Goal: Information Seeking & Learning: Find specific page/section

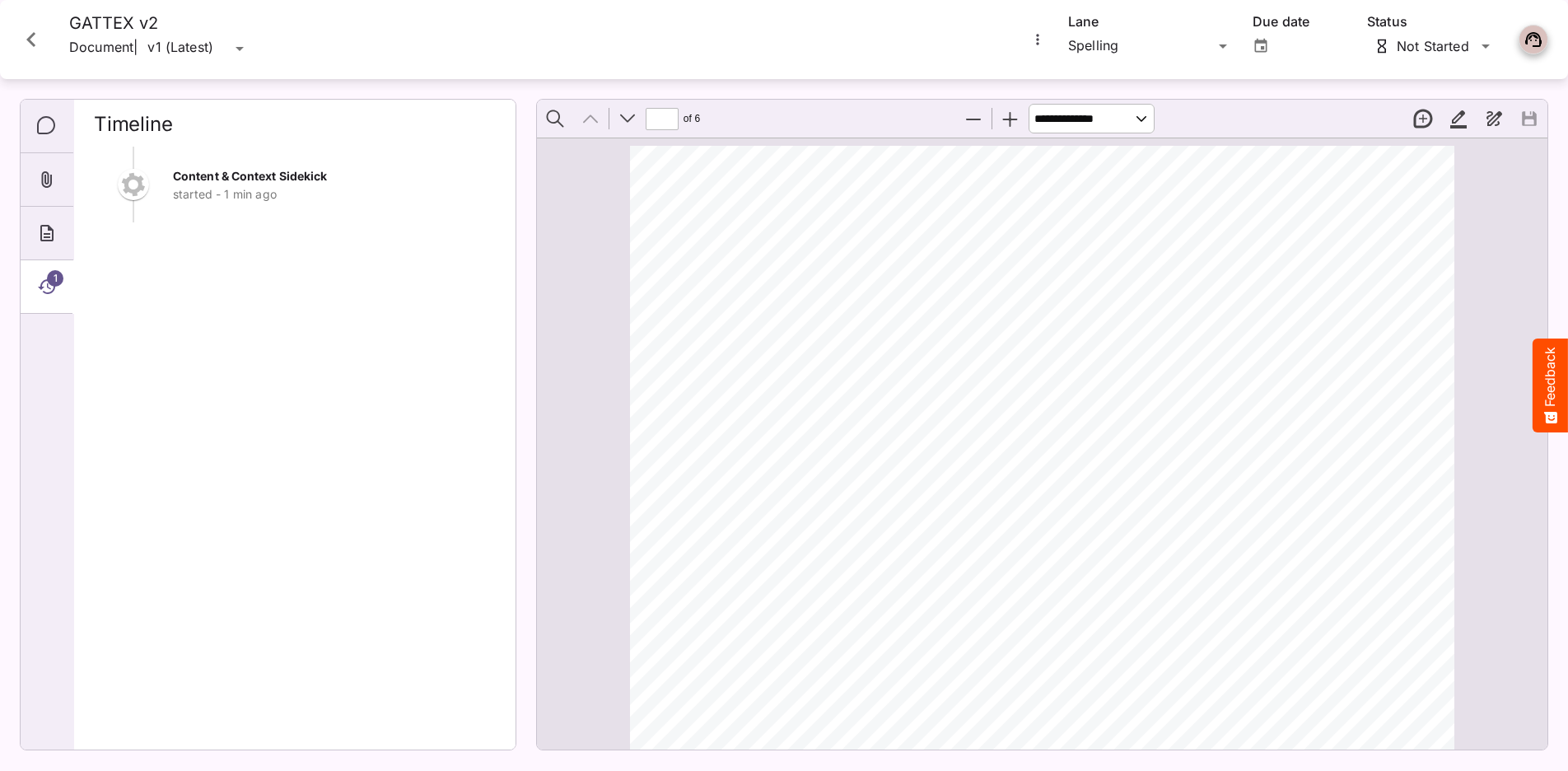
scroll to position [311, 0]
click at [45, 49] on icon "Close card" at bounding box center [31, 39] width 29 height 29
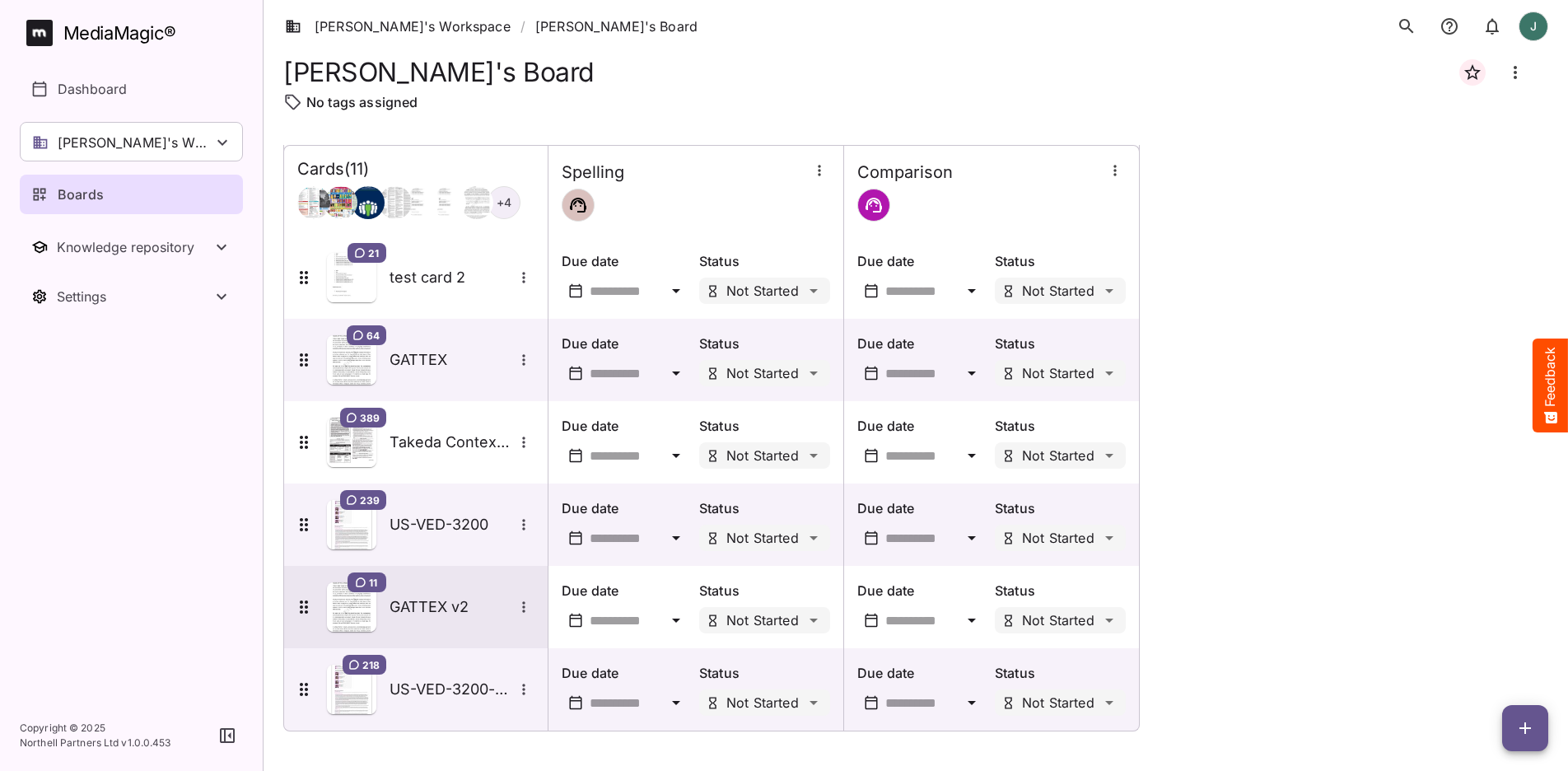
click at [362, 598] on img at bounding box center [351, 606] width 50 height 50
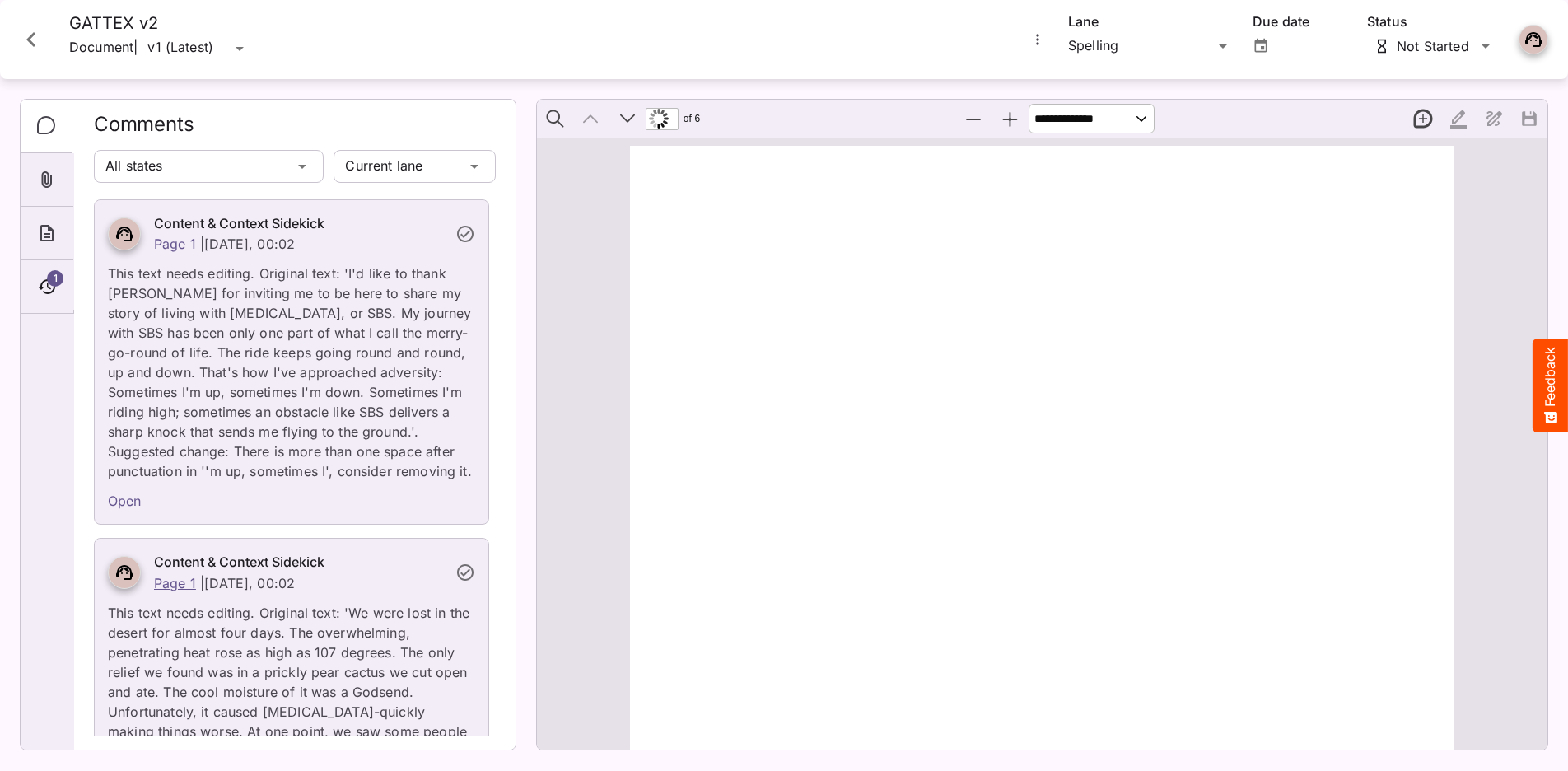
type input "*"
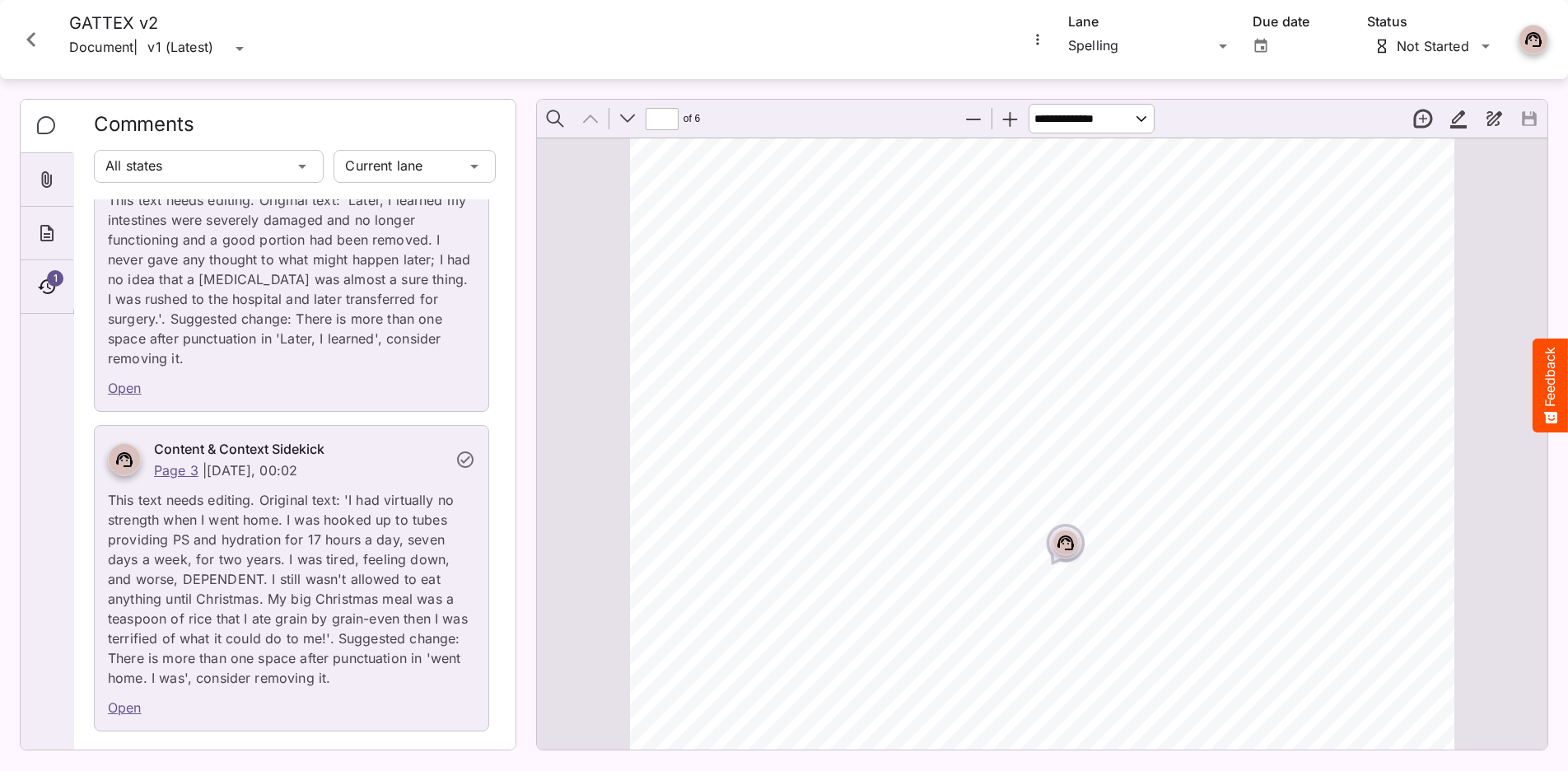
scroll to position [1056, 0]
click at [30, 45] on icon "Close card" at bounding box center [31, 39] width 29 height 29
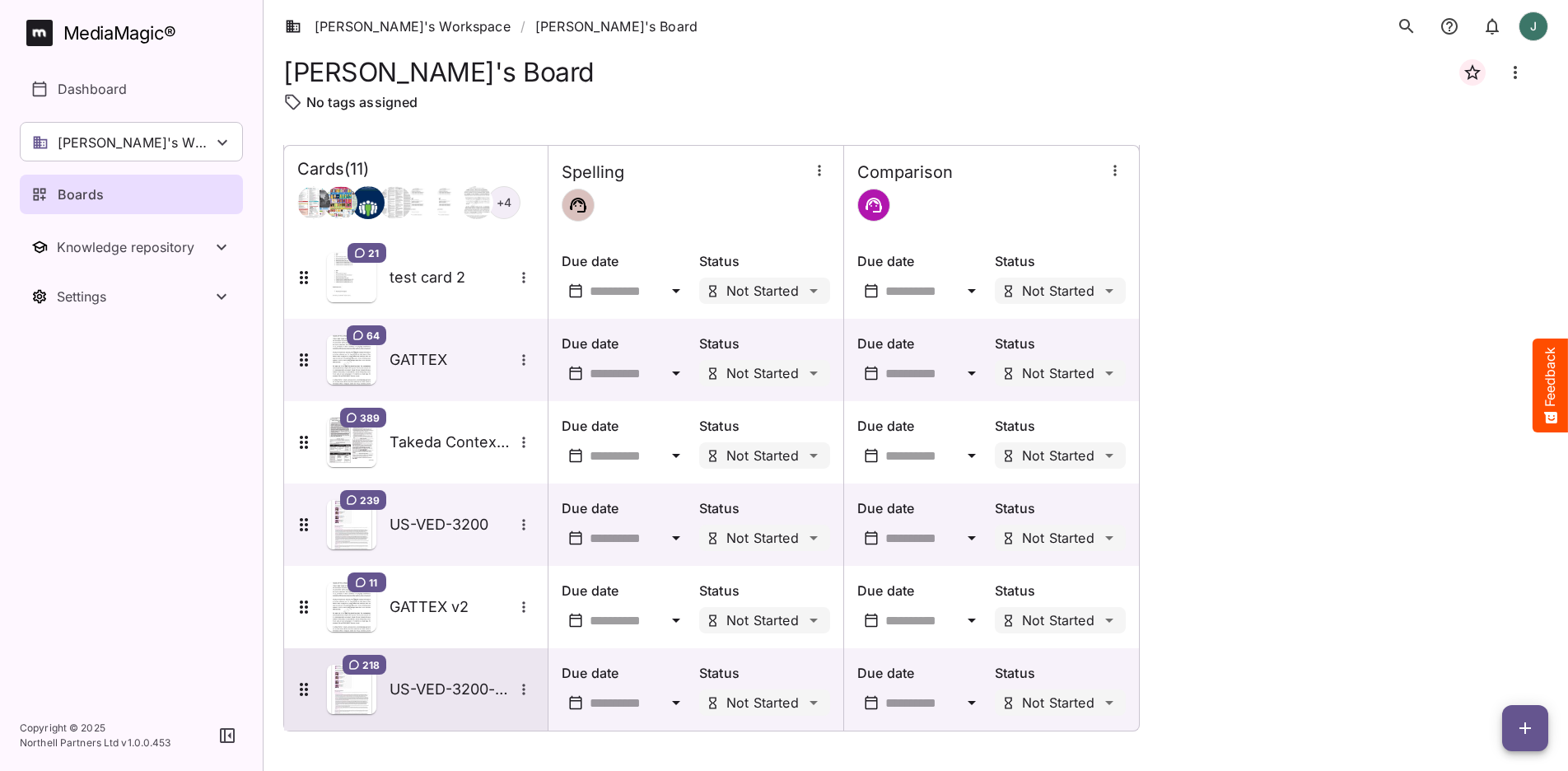
click at [359, 689] on img at bounding box center [351, 689] width 50 height 50
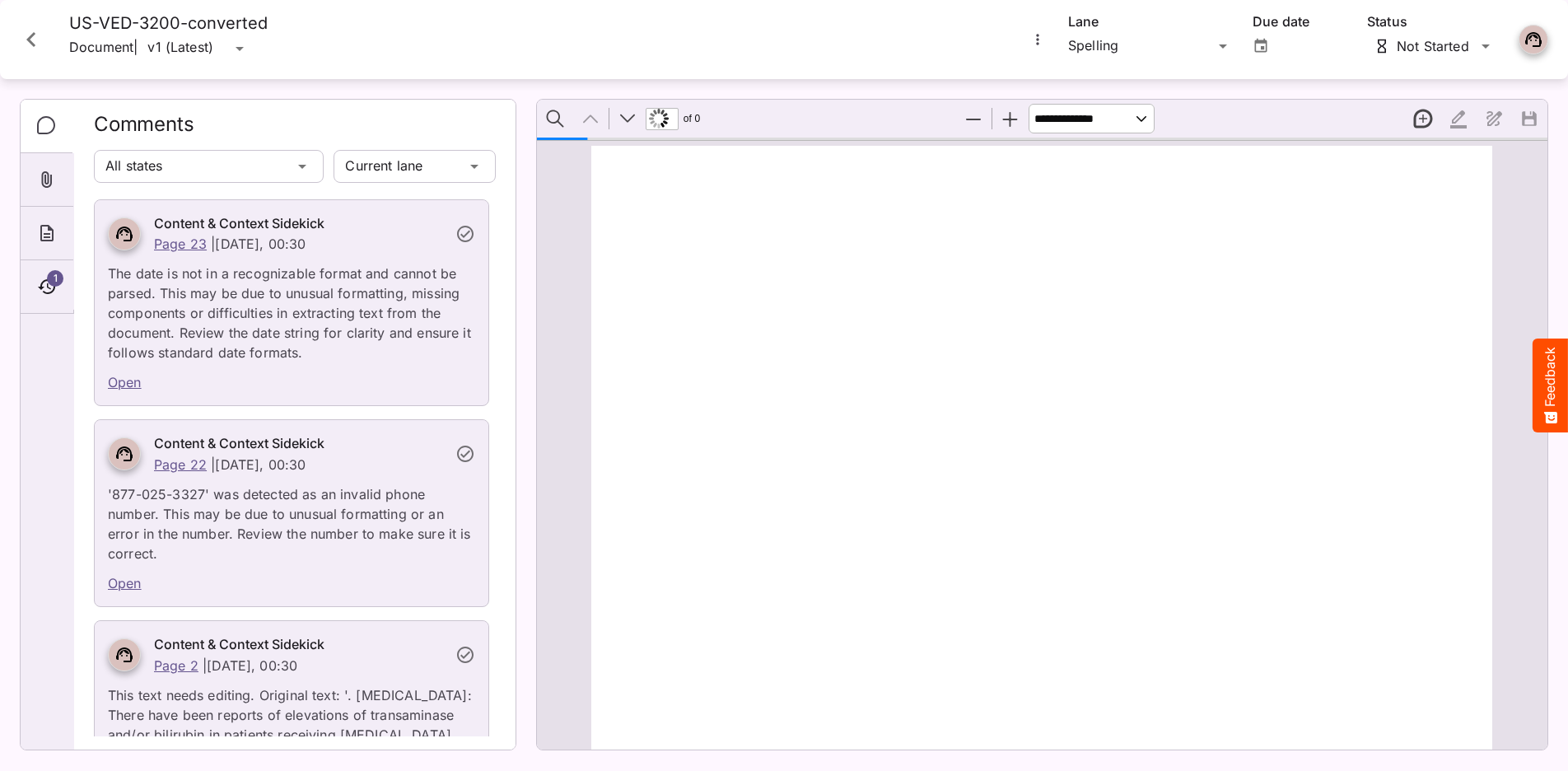
type input "*"
click at [859, 585] on span "Please see additional Important Safety Information below." at bounding box center [863, 580] width 253 height 11
drag, startPoint x: 869, startPoint y: 577, endPoint x: 898, endPoint y: 578, distance: 29.0
click at [898, 578] on span "Please see additional Important Safety Information below." at bounding box center [863, 580] width 253 height 11
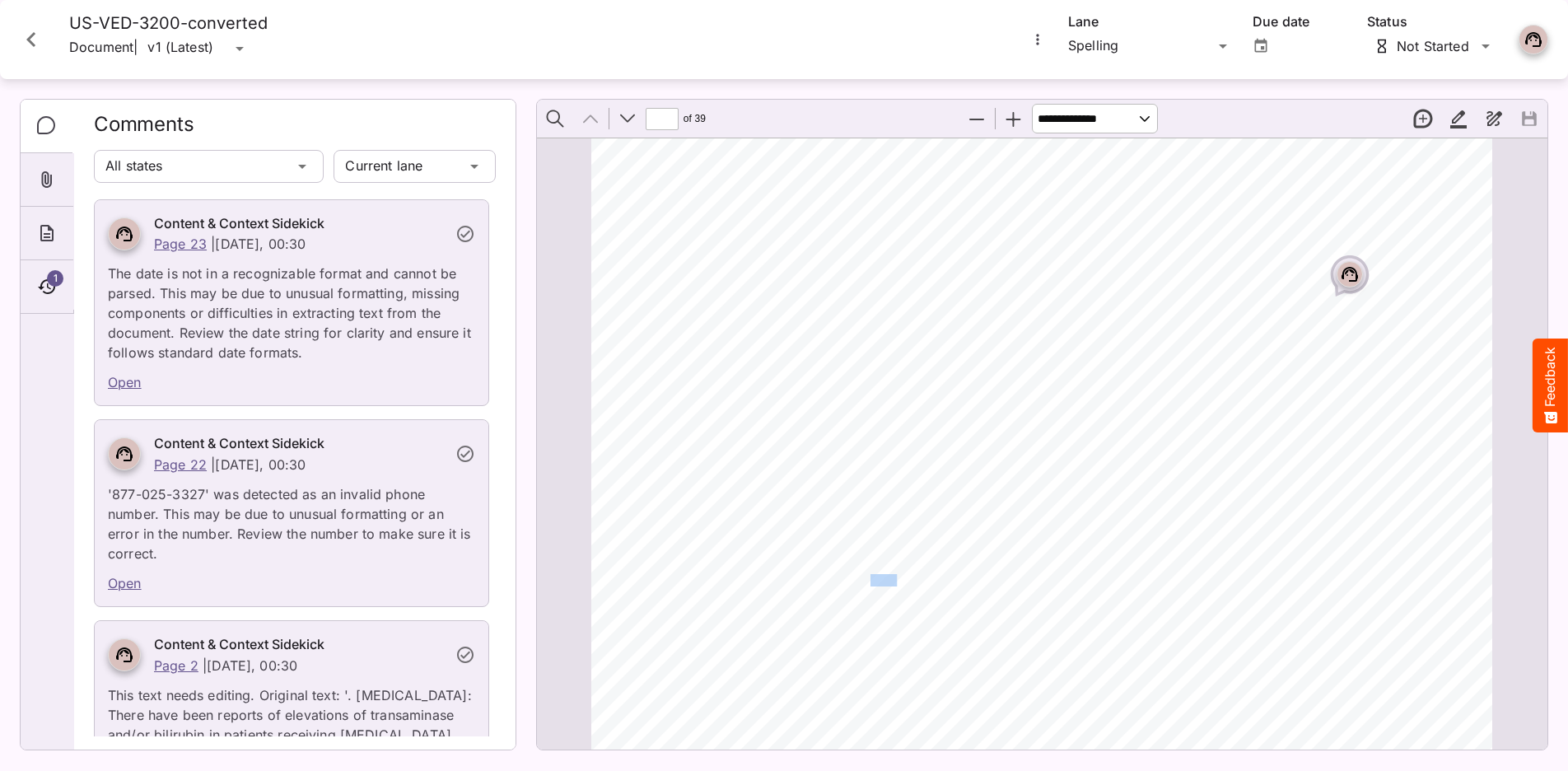
click at [898, 578] on span "Please see additional Important Safety Information below." at bounding box center [863, 580] width 253 height 11
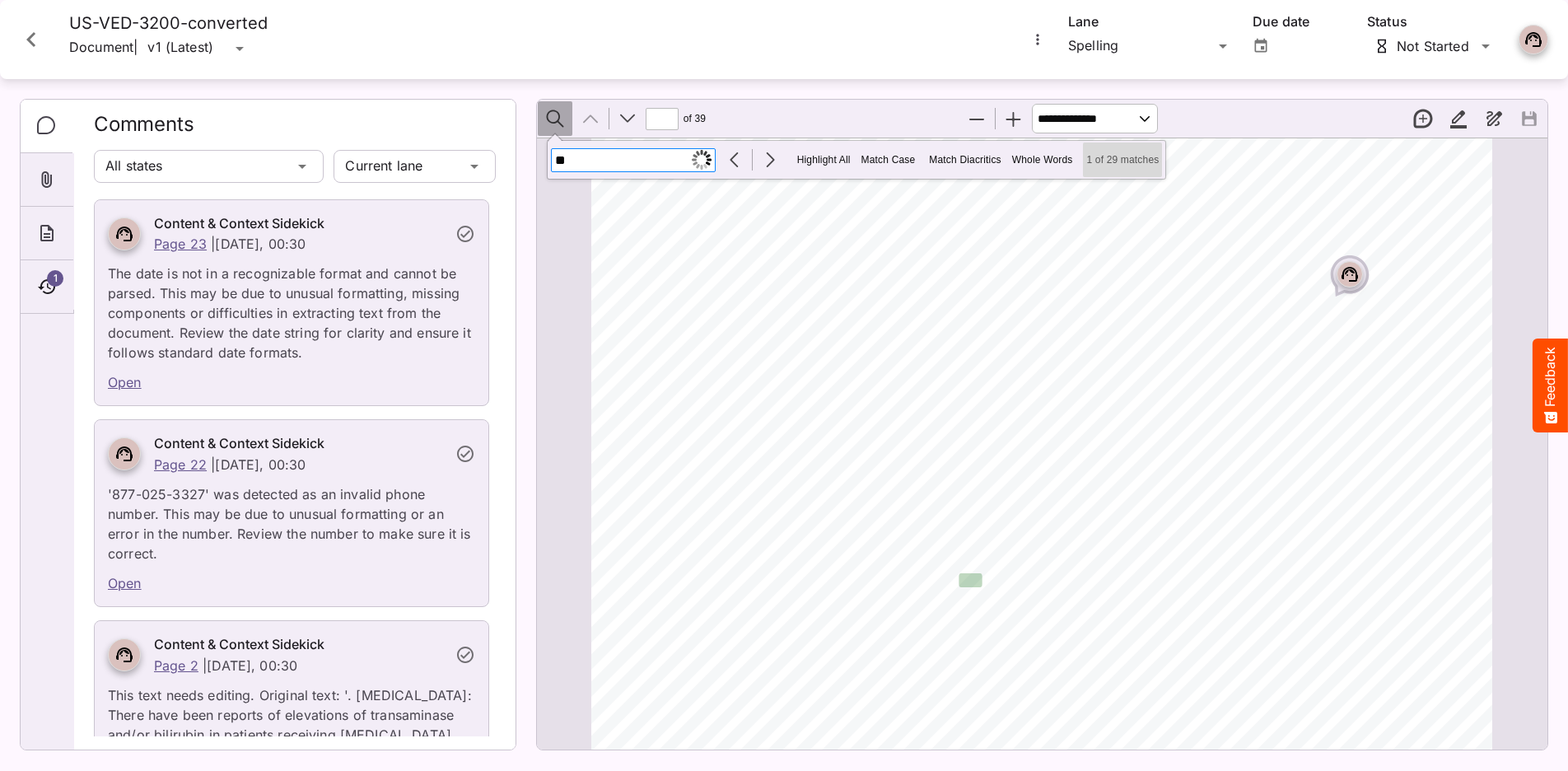
type input "*"
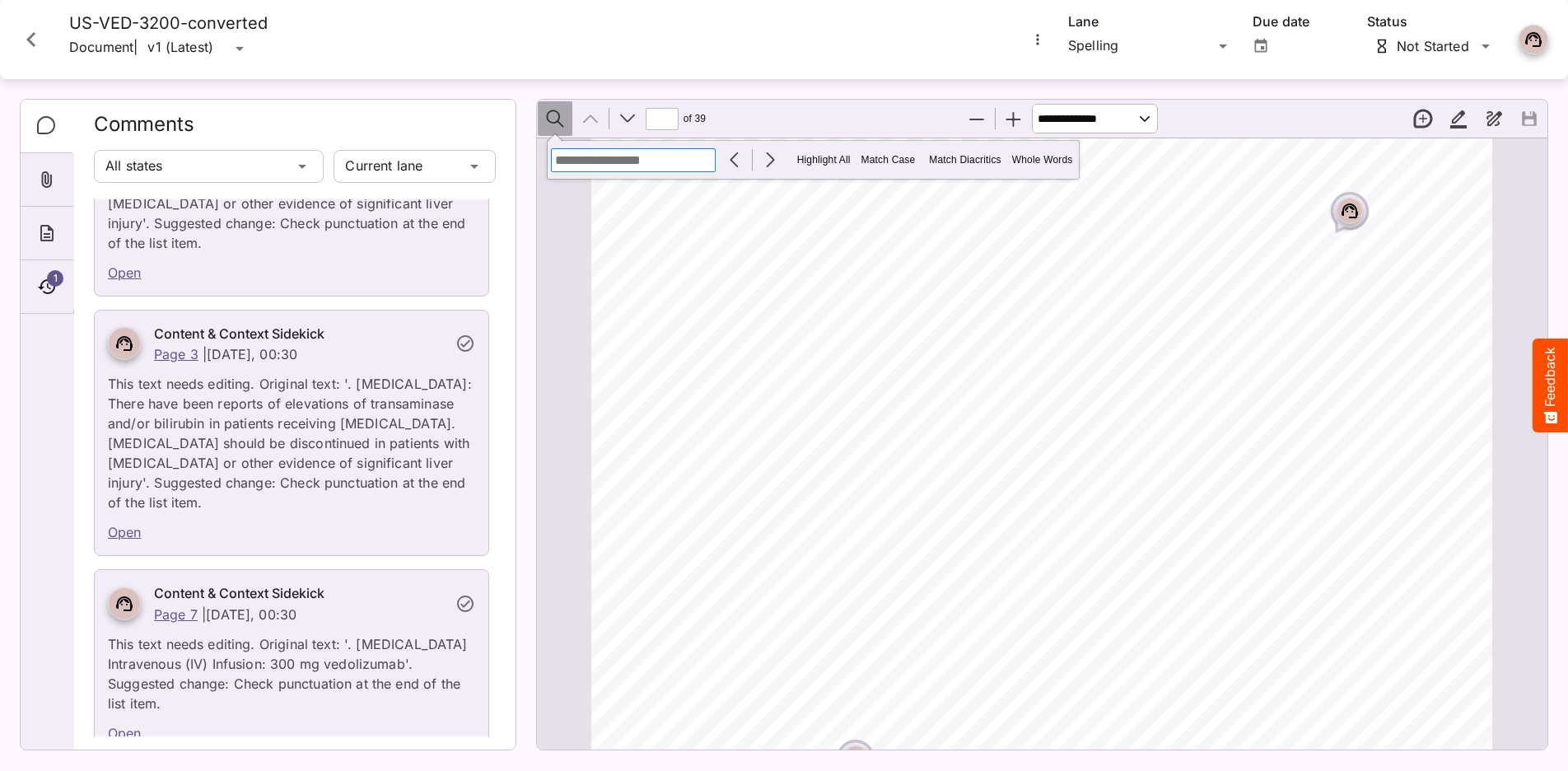
scroll to position [573, 0]
click at [28, 40] on icon "Close card" at bounding box center [30, 39] width 9 height 15
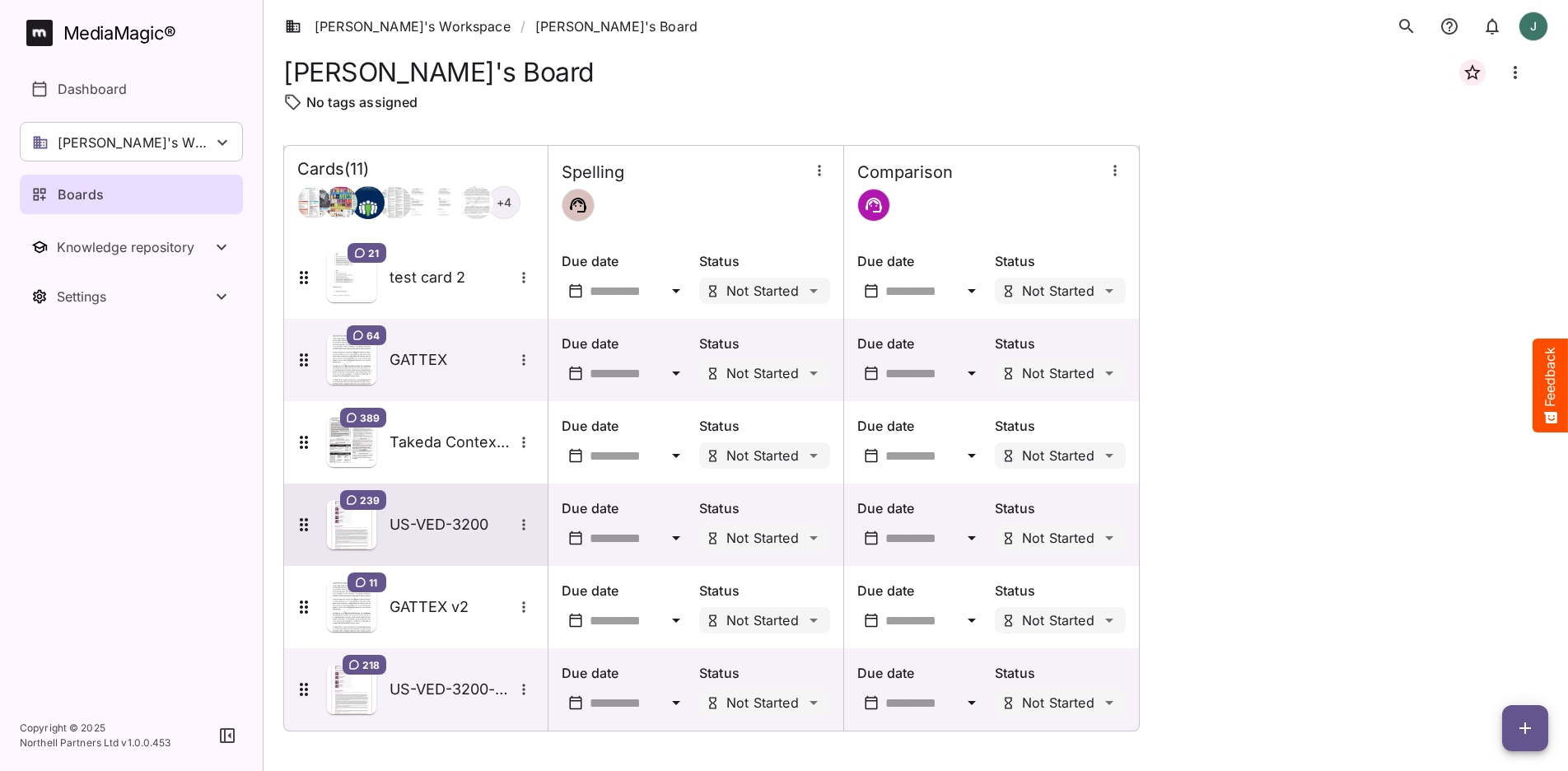
click at [373, 531] on img at bounding box center [351, 524] width 50 height 50
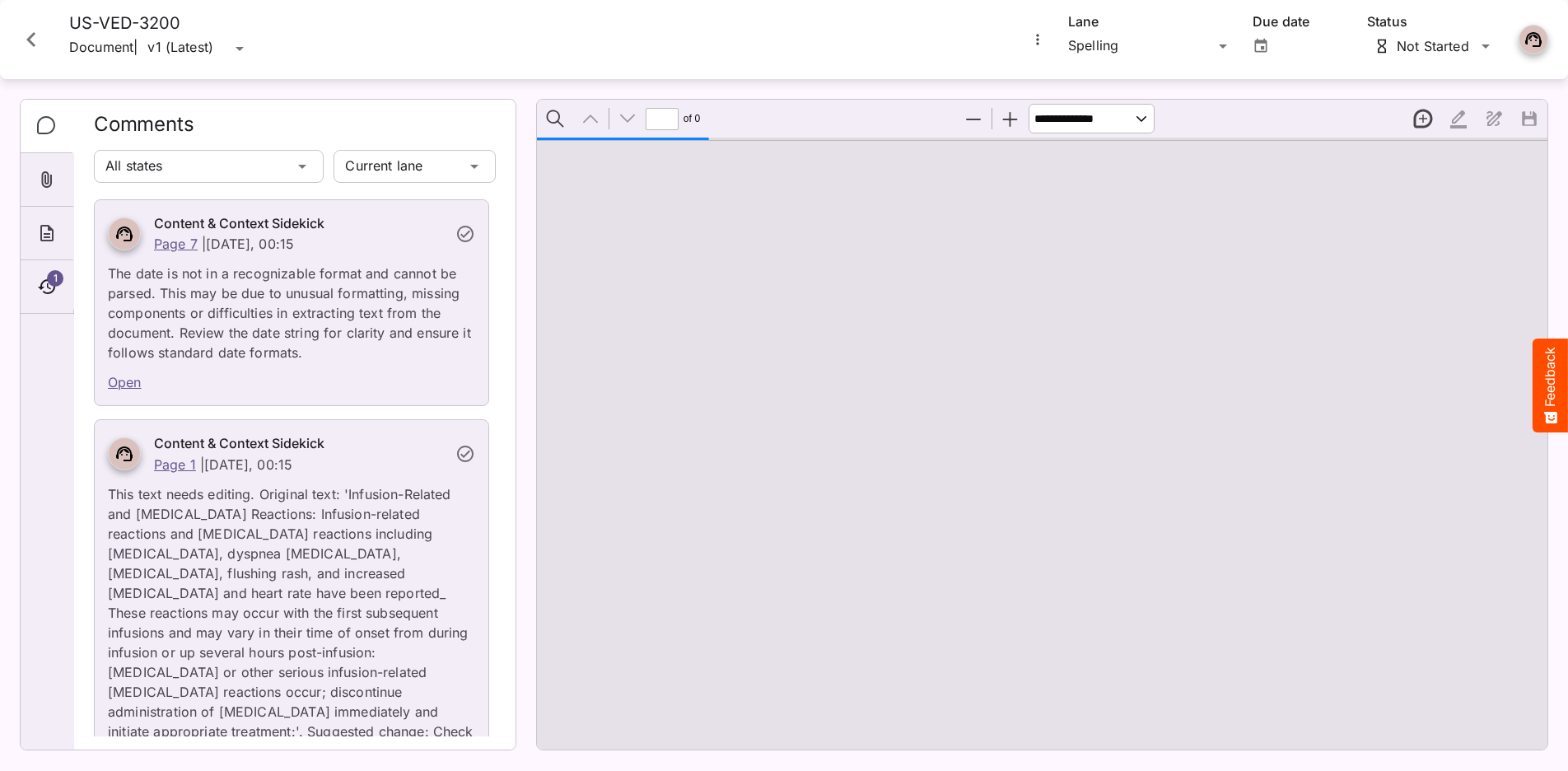
type input "*"
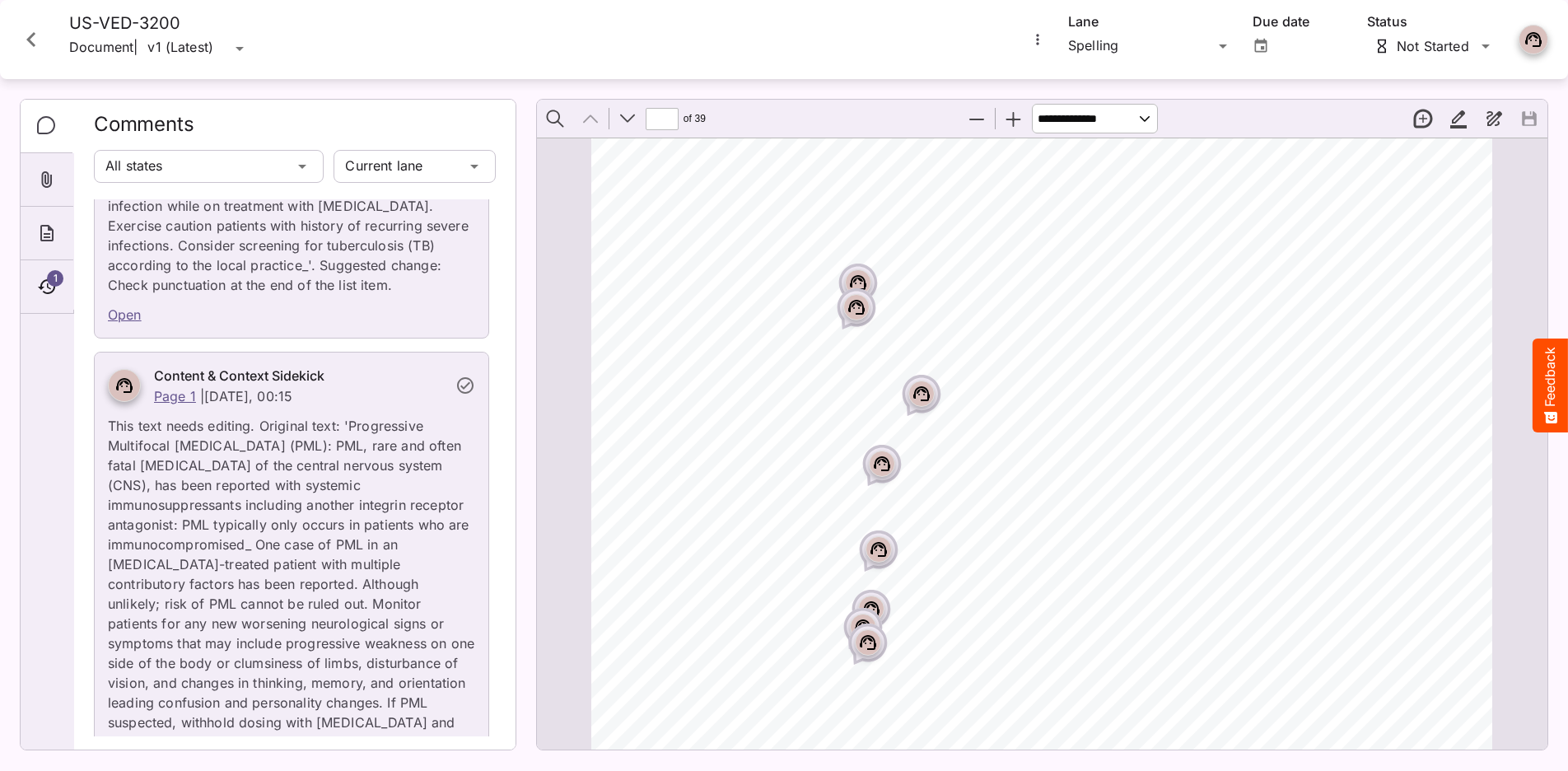
scroll to position [552, 0]
click at [877, 462] on rect "Page ⁨1⁩" at bounding box center [882, 461] width 19 height 19
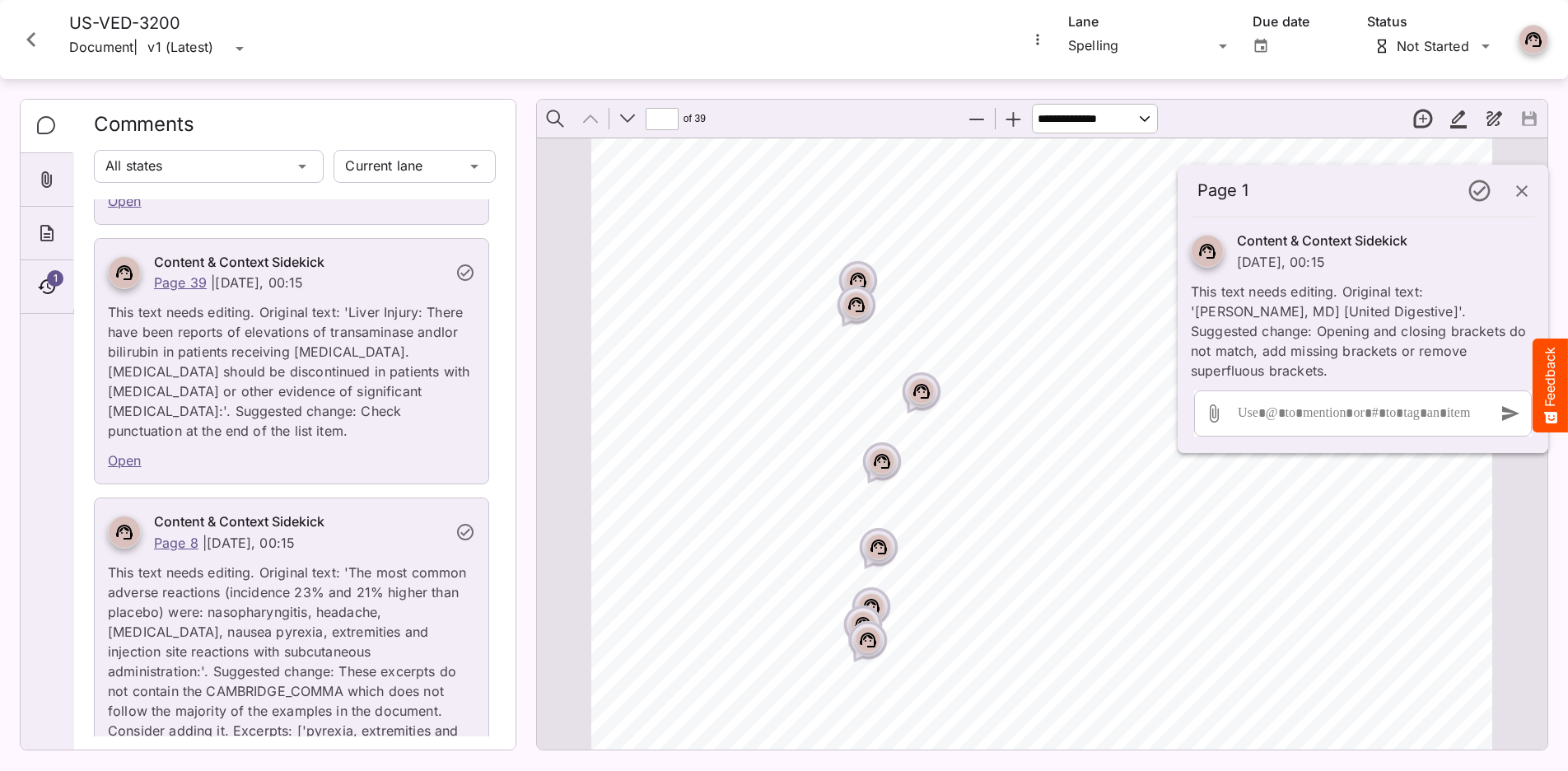
scroll to position [24235, 0]
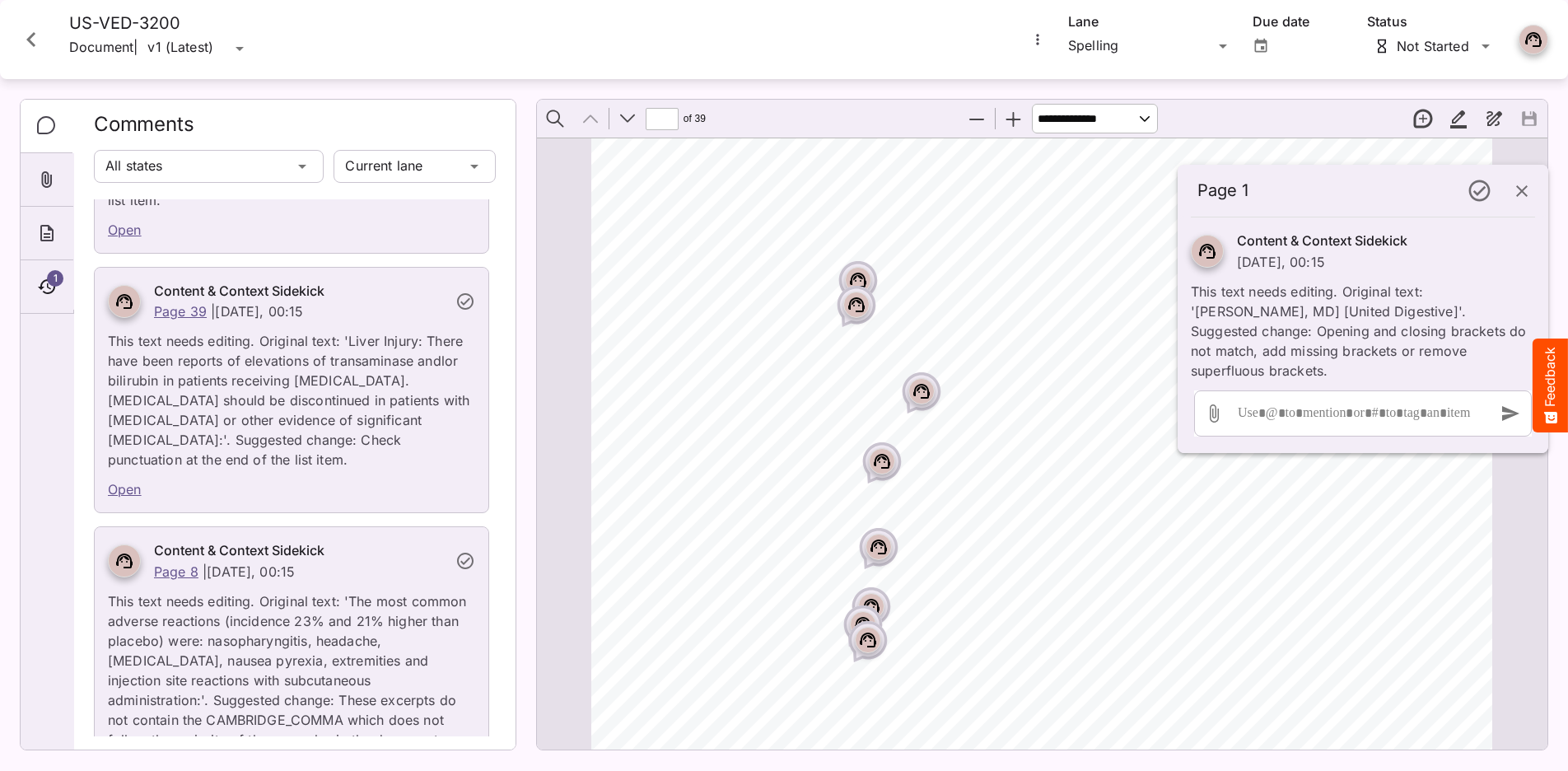
click at [30, 47] on icon "Close card" at bounding box center [31, 39] width 29 height 29
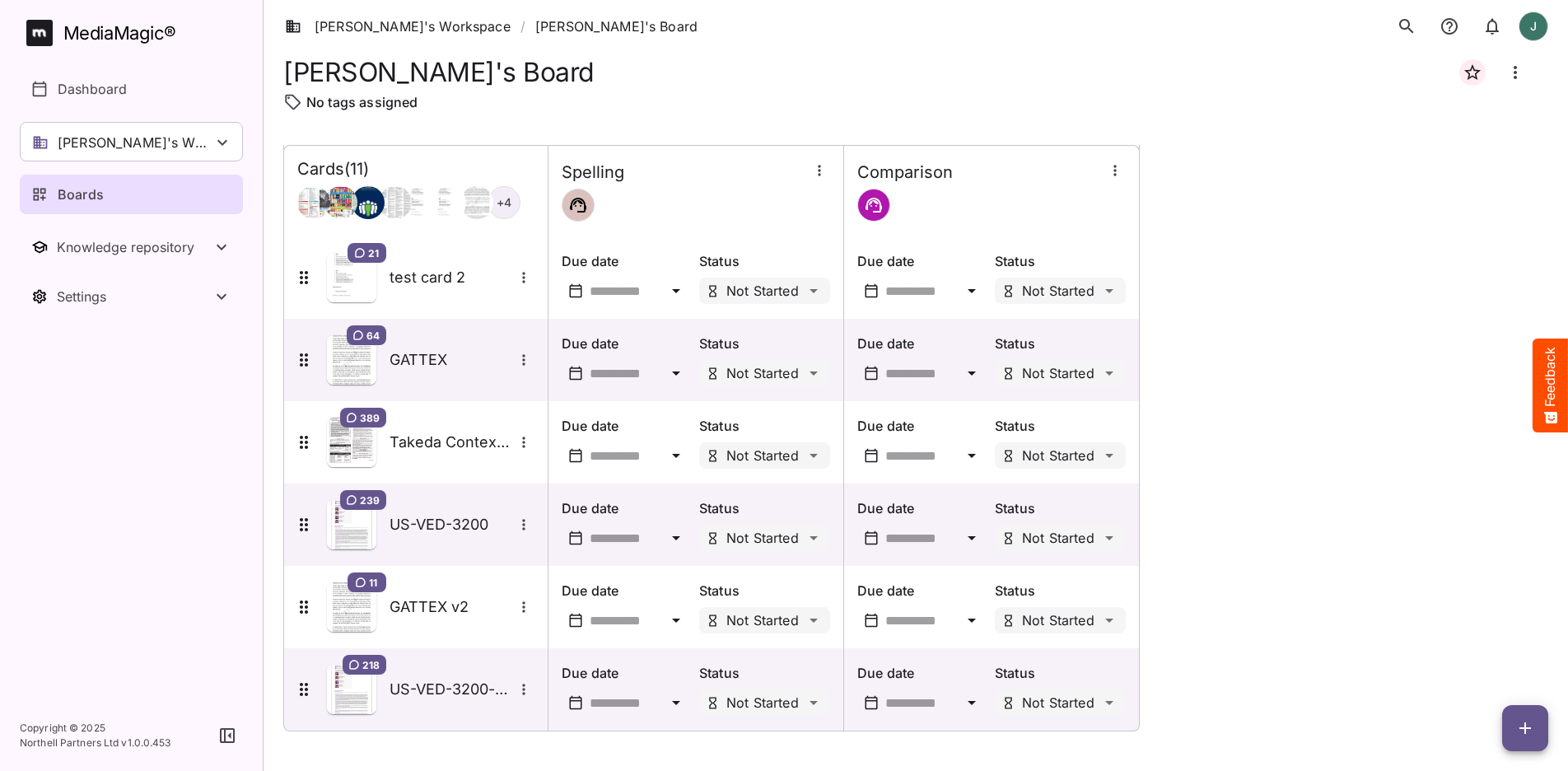
click at [367, 528] on img at bounding box center [351, 524] width 50 height 50
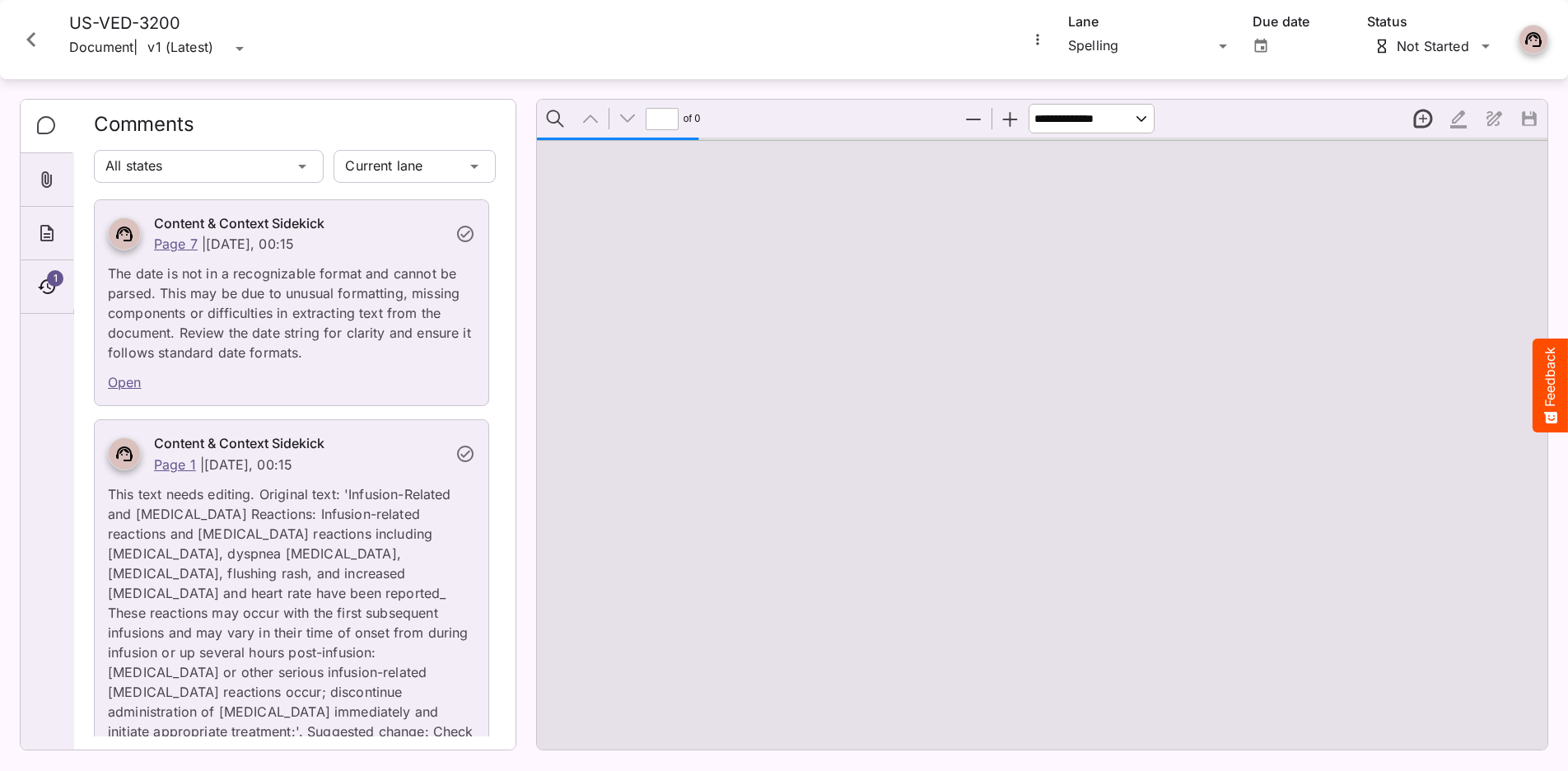
type input "*"
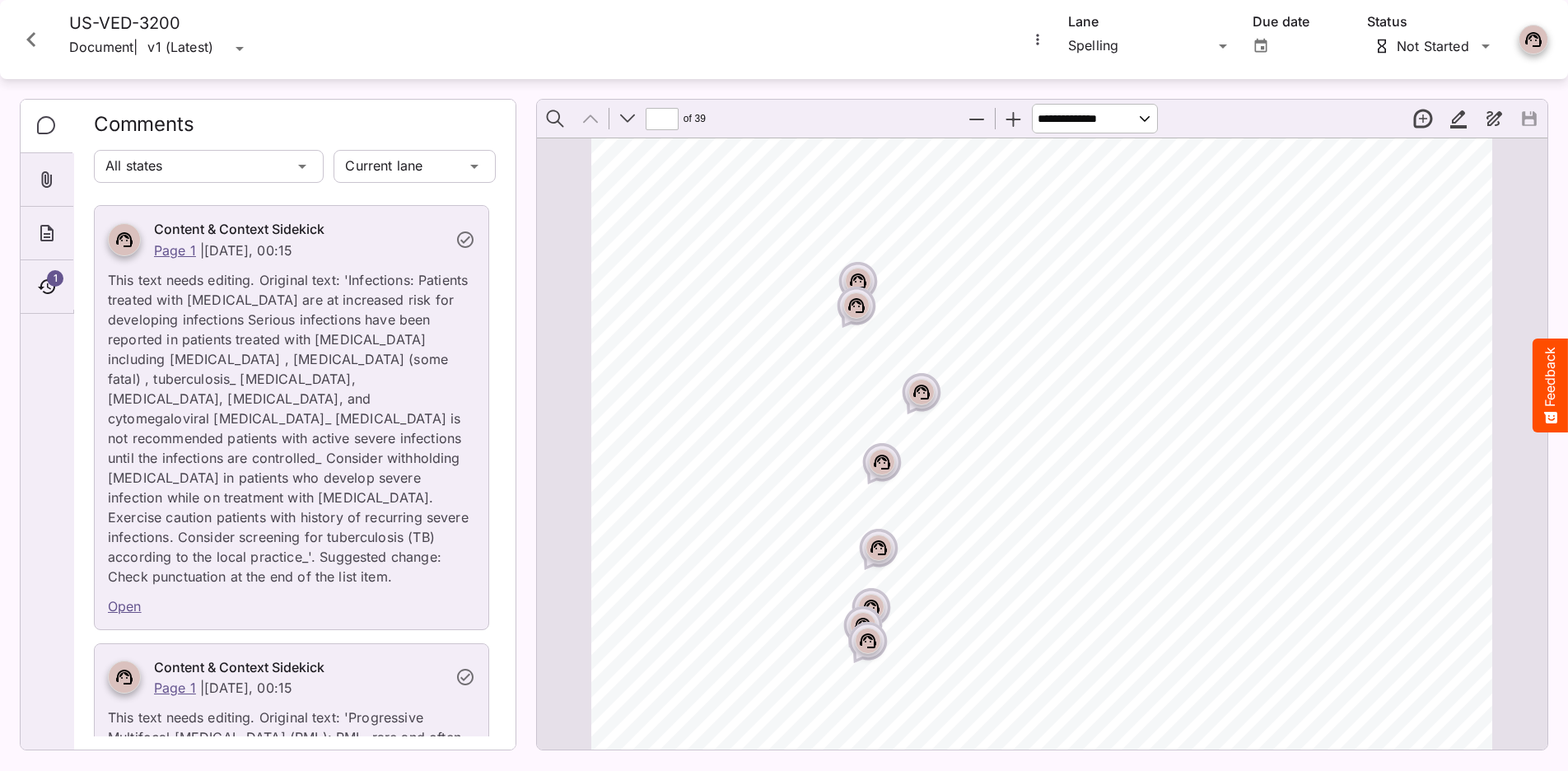
scroll to position [609, 0]
click at [304, 365] on p "This text needs editing. Original text: 'Infections: Patients treated with [MED…" at bounding box center [291, 427] width 367 height 327
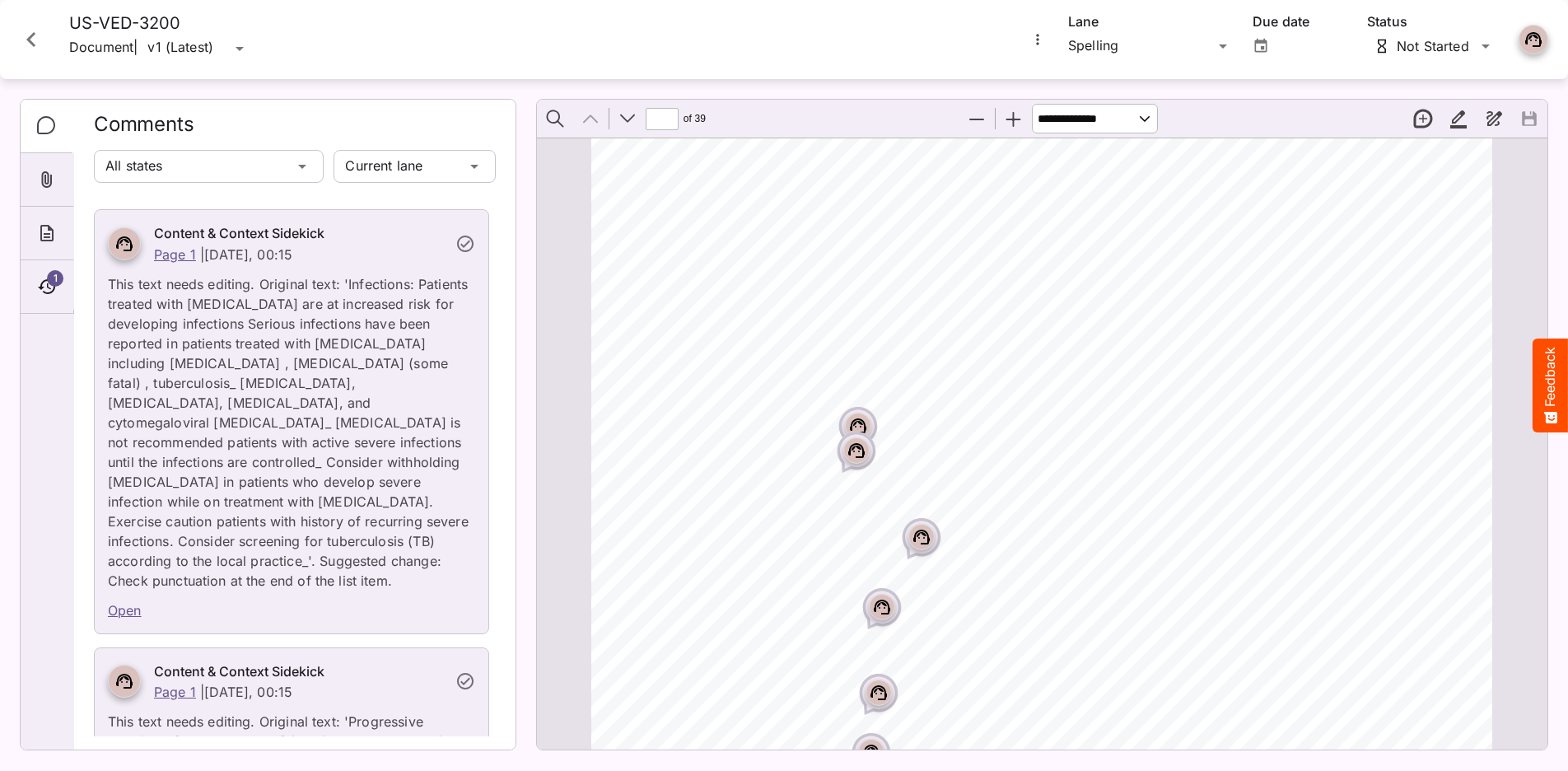
scroll to position [360, 0]
click at [49, 40] on button "Close card" at bounding box center [31, 39] width 50 height 50
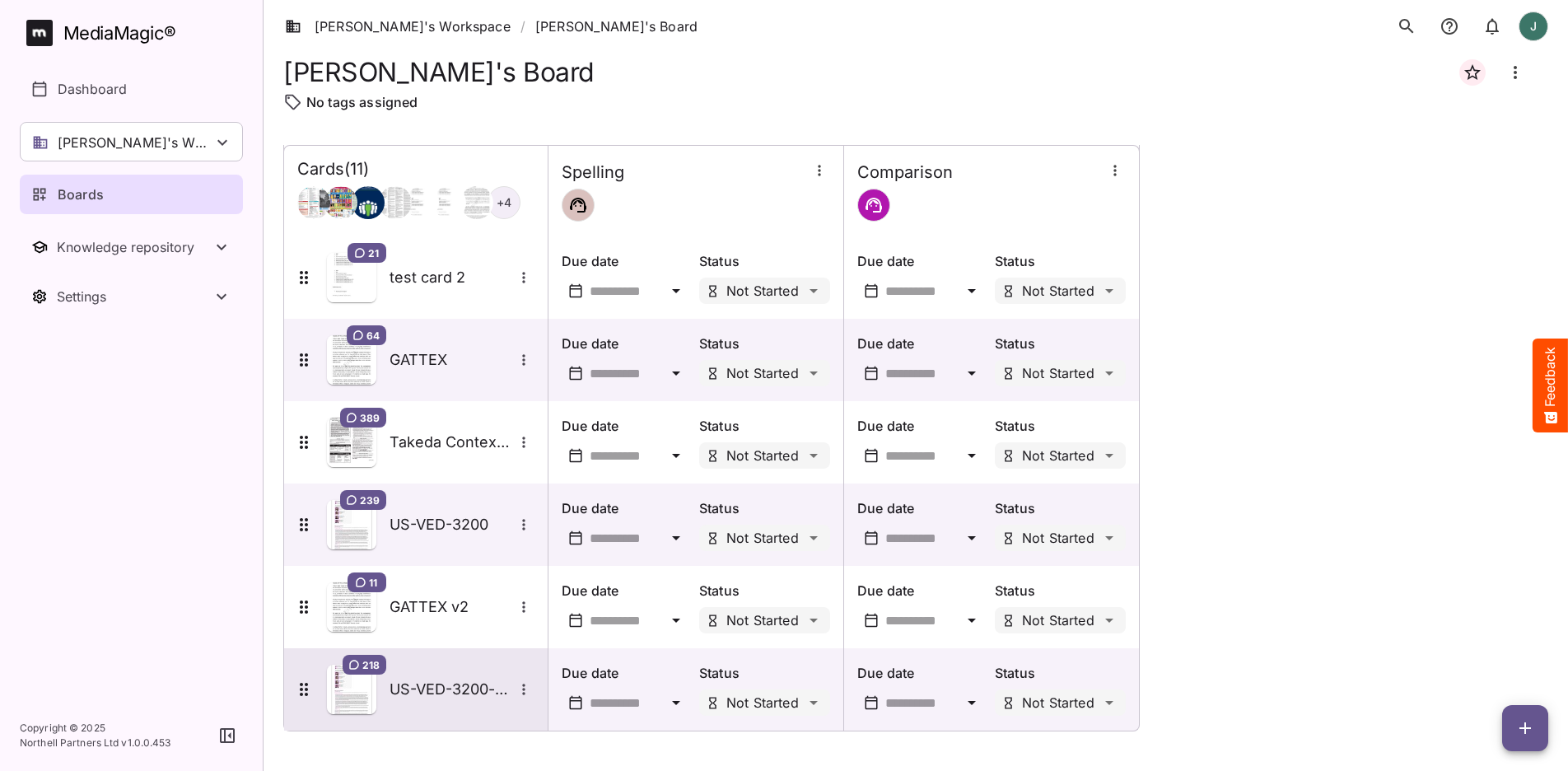
click at [365, 690] on img at bounding box center [351, 689] width 50 height 50
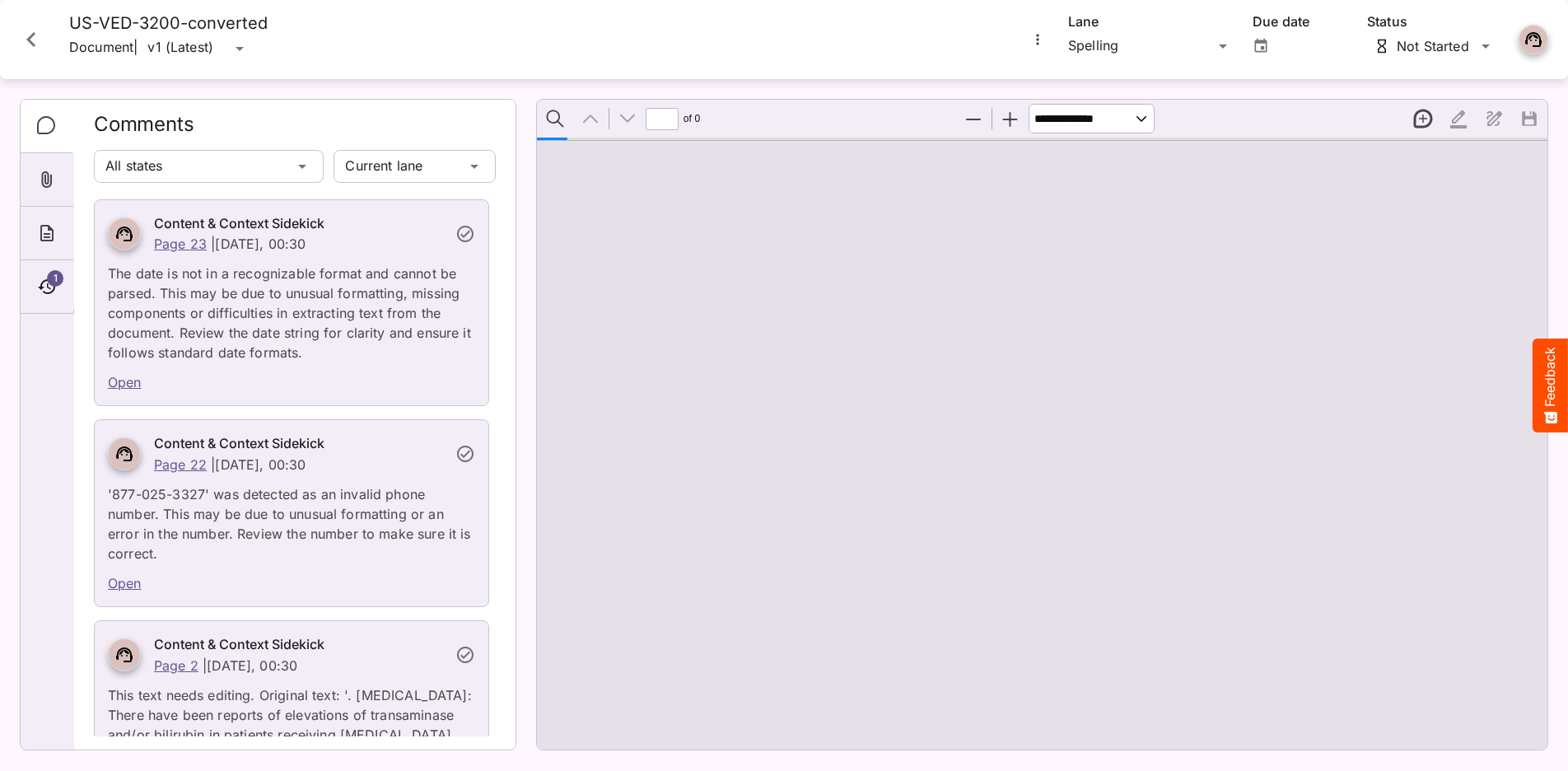
type input "*"
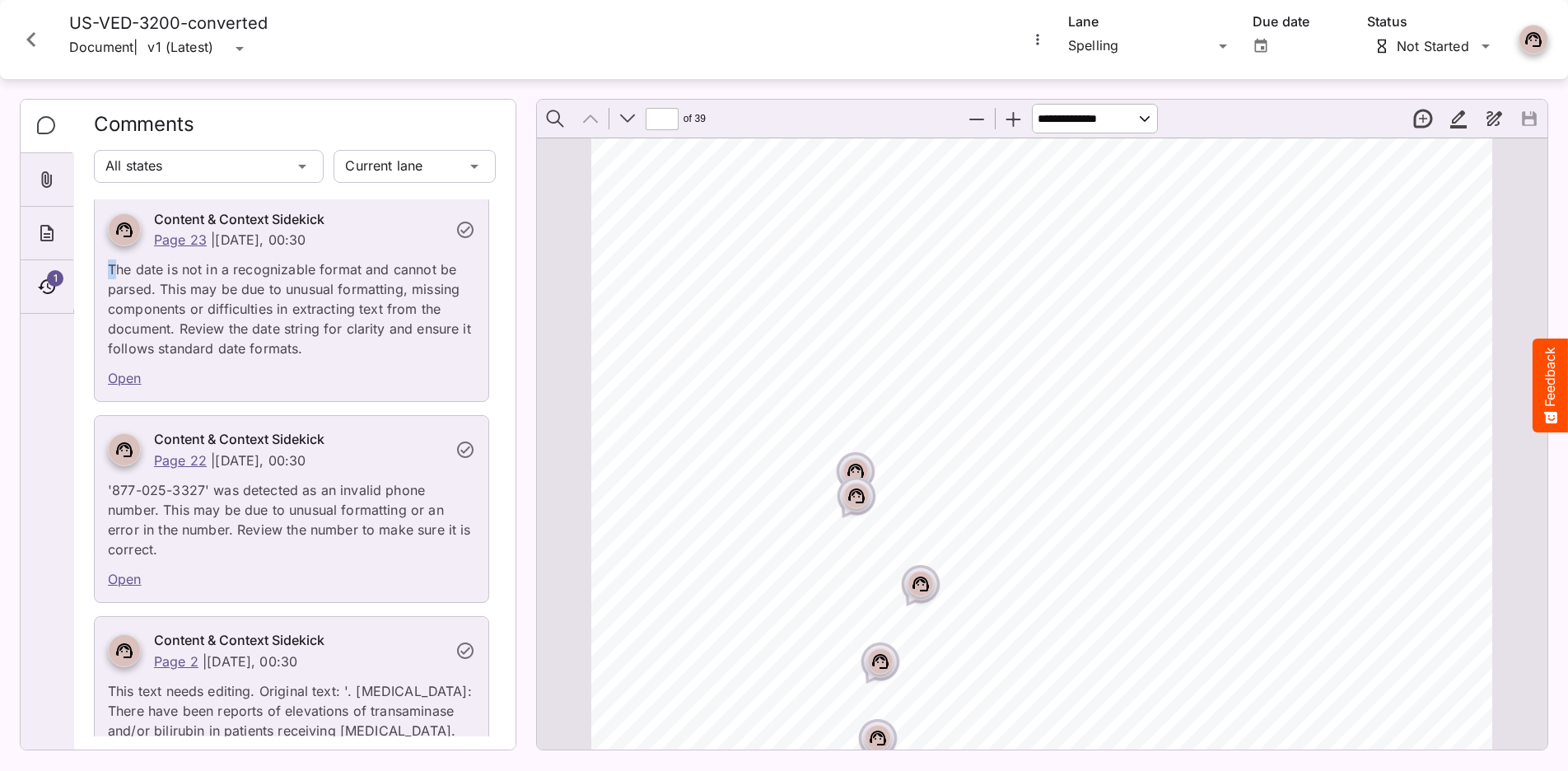
scroll to position [6, 0]
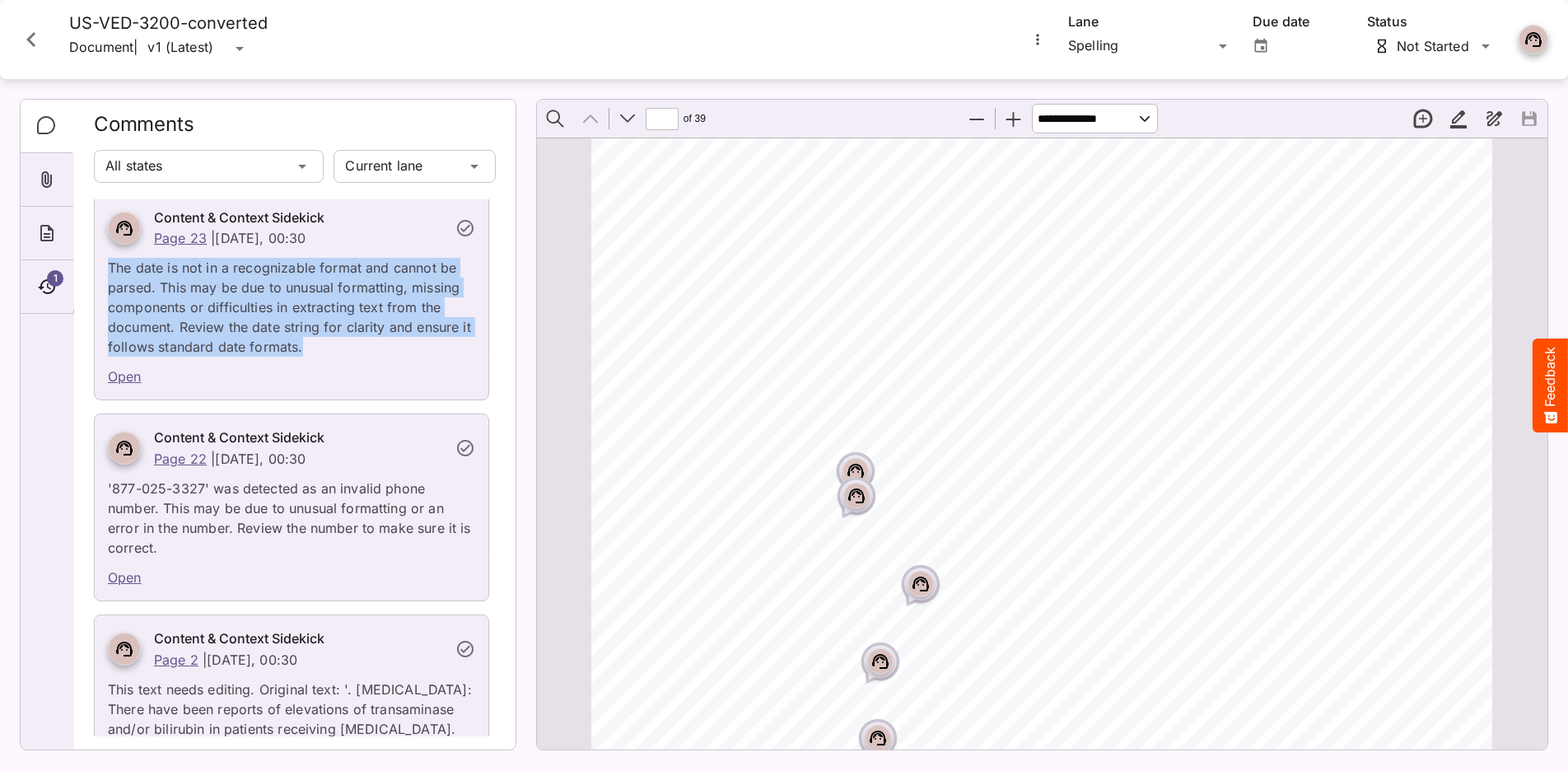
drag, startPoint x: 114, startPoint y: 270, endPoint x: 325, endPoint y: 351, distance: 226.0
click at [325, 351] on p "The date is not in a recognizable format and cannot be parsed. This may be due …" at bounding box center [291, 302] width 367 height 109
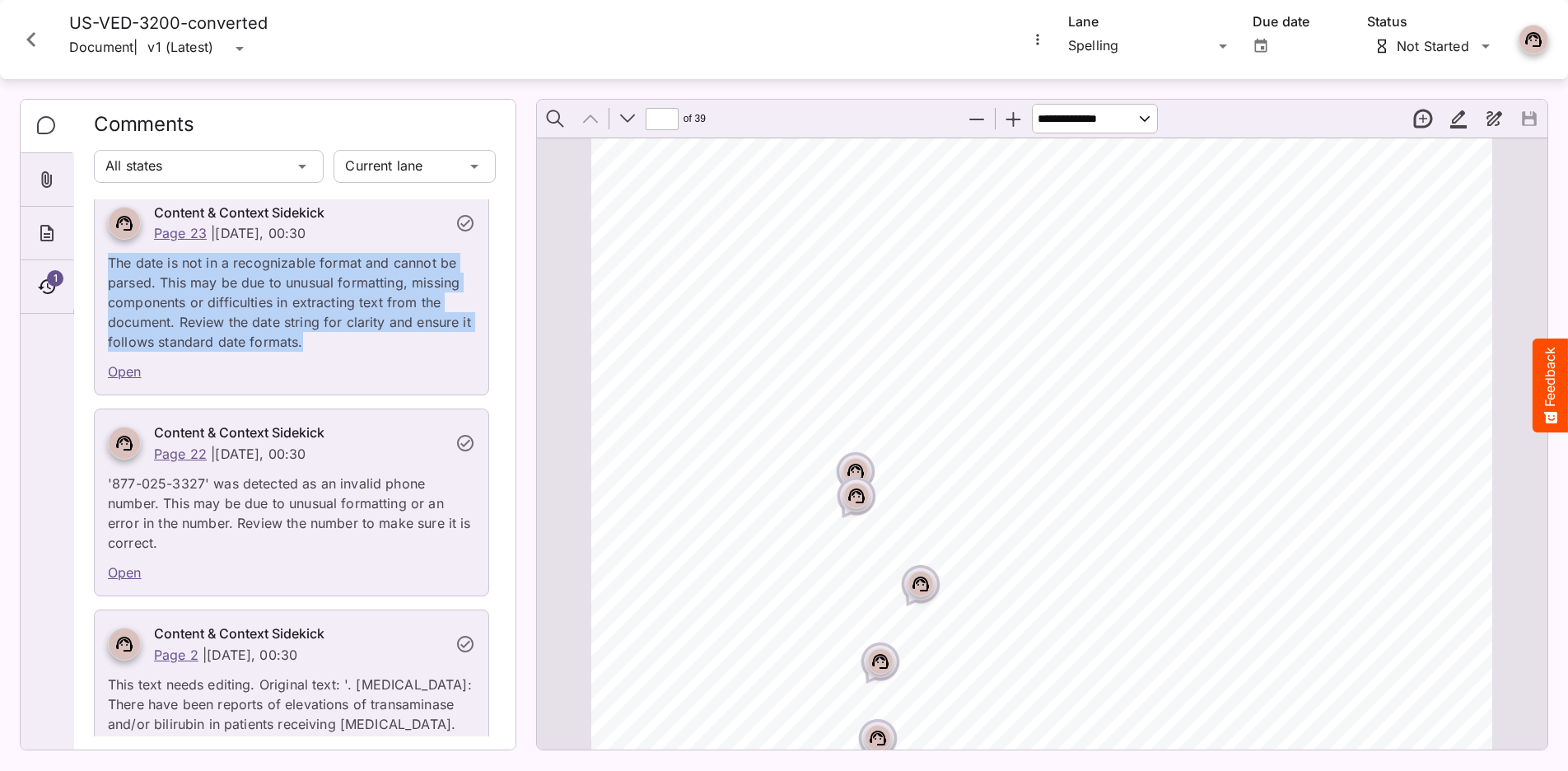
click at [325, 350] on div "Content & Context Sidekick Page 23 | [DATE], 00:30 The date is not in a recogni…" at bounding box center [291, 292] width 396 height 208
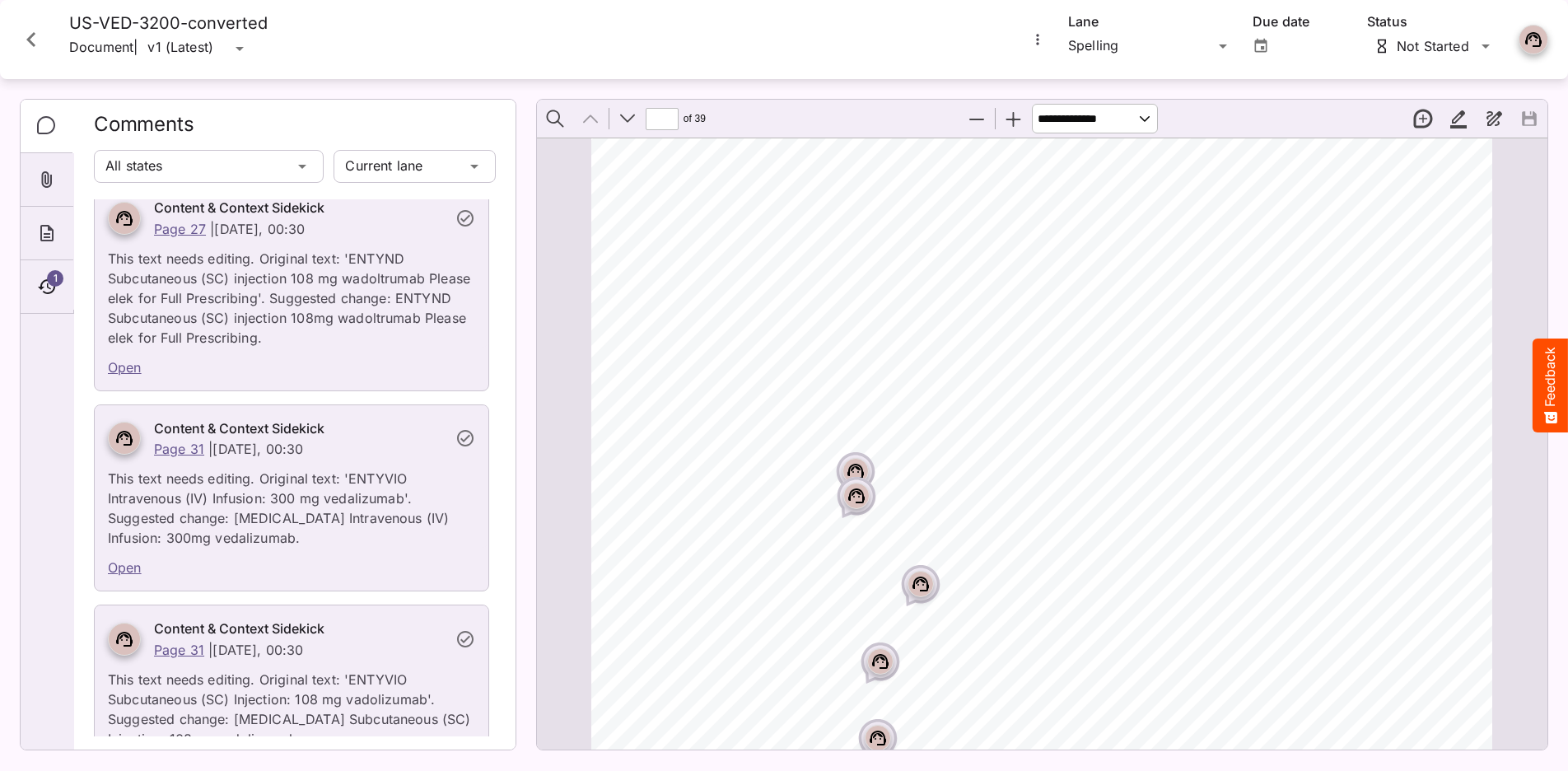
scroll to position [45700, 0]
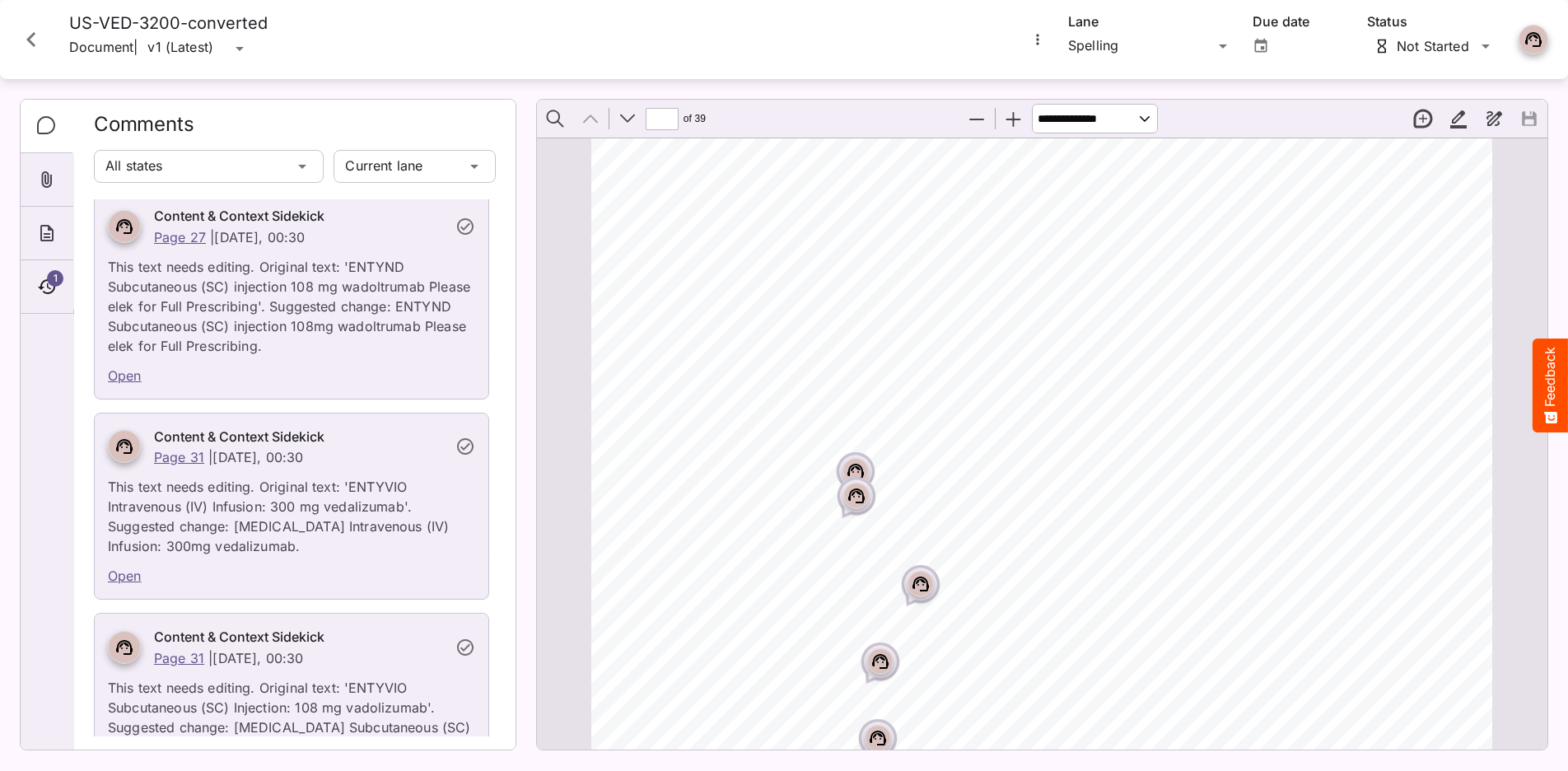
scroll to position [45691, 0]
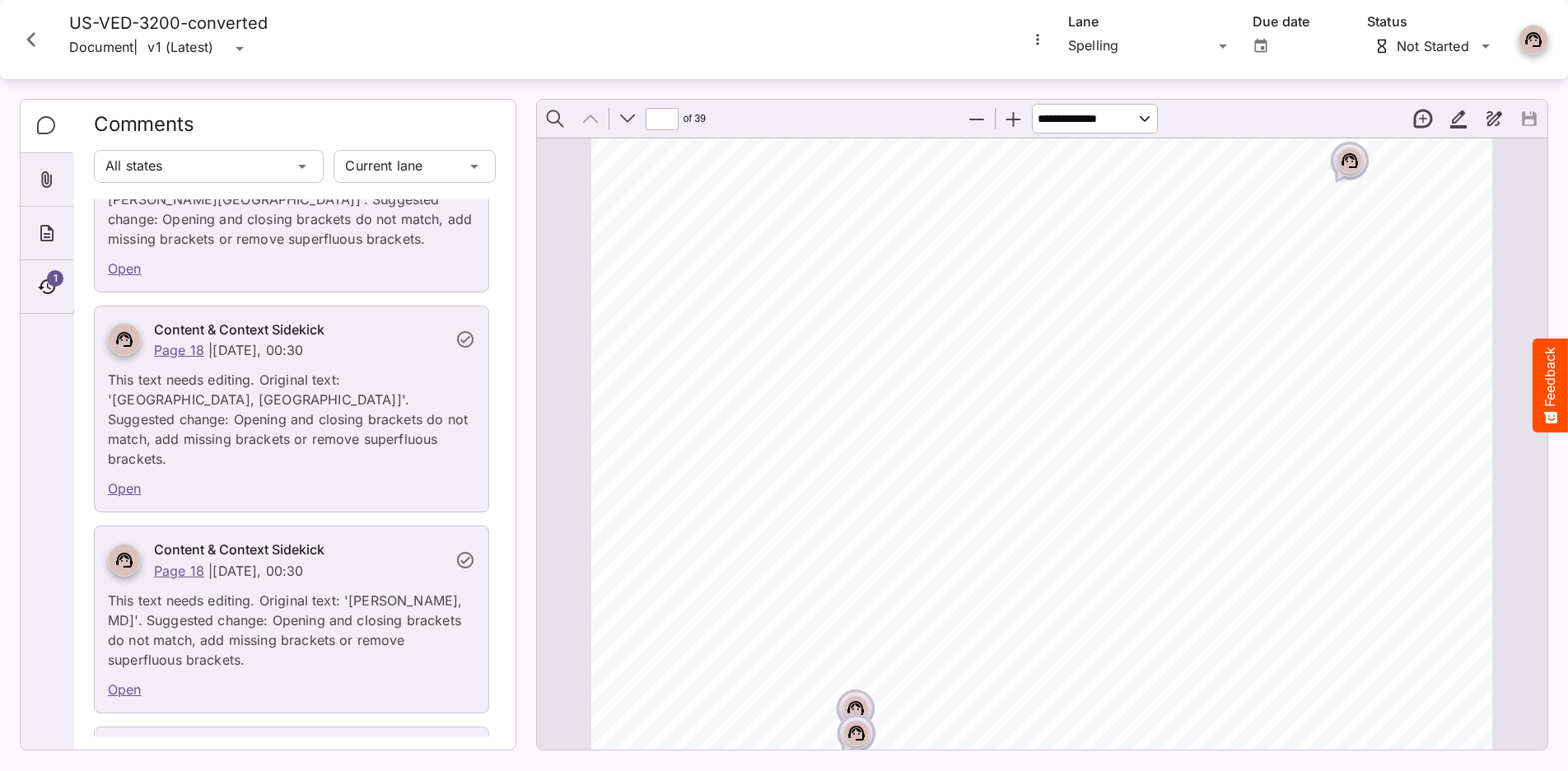
scroll to position [125, 0]
